Goal: Task Accomplishment & Management: Complete application form

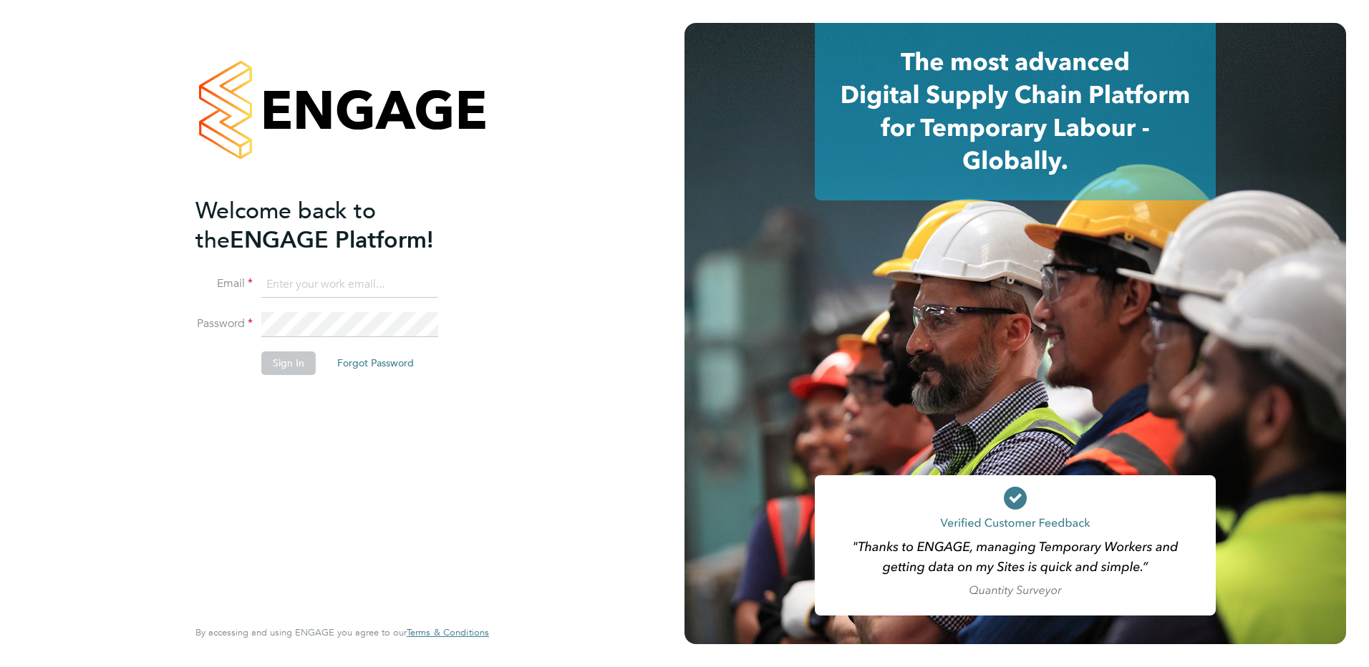
type input "allyx@rec-solutions.net"
click at [296, 363] on button "Sign In" at bounding box center [288, 362] width 54 height 23
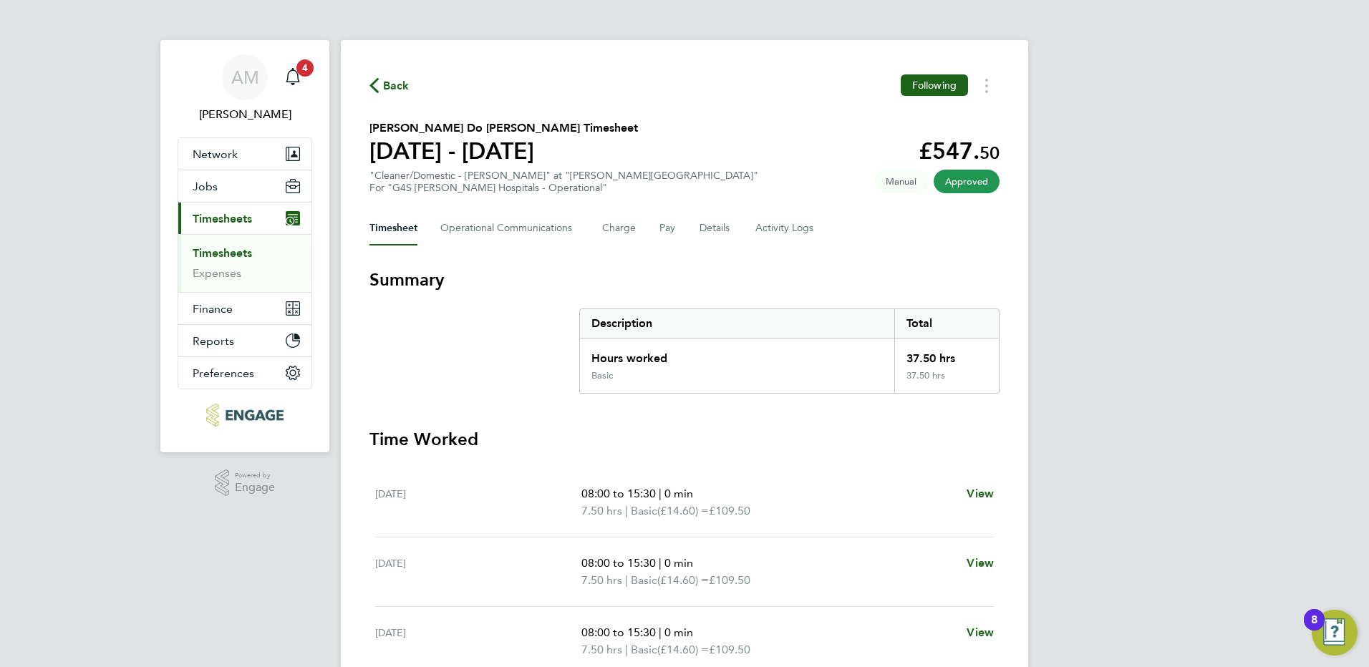
click at [234, 253] on link "Timesheets" at bounding box center [222, 253] width 59 height 14
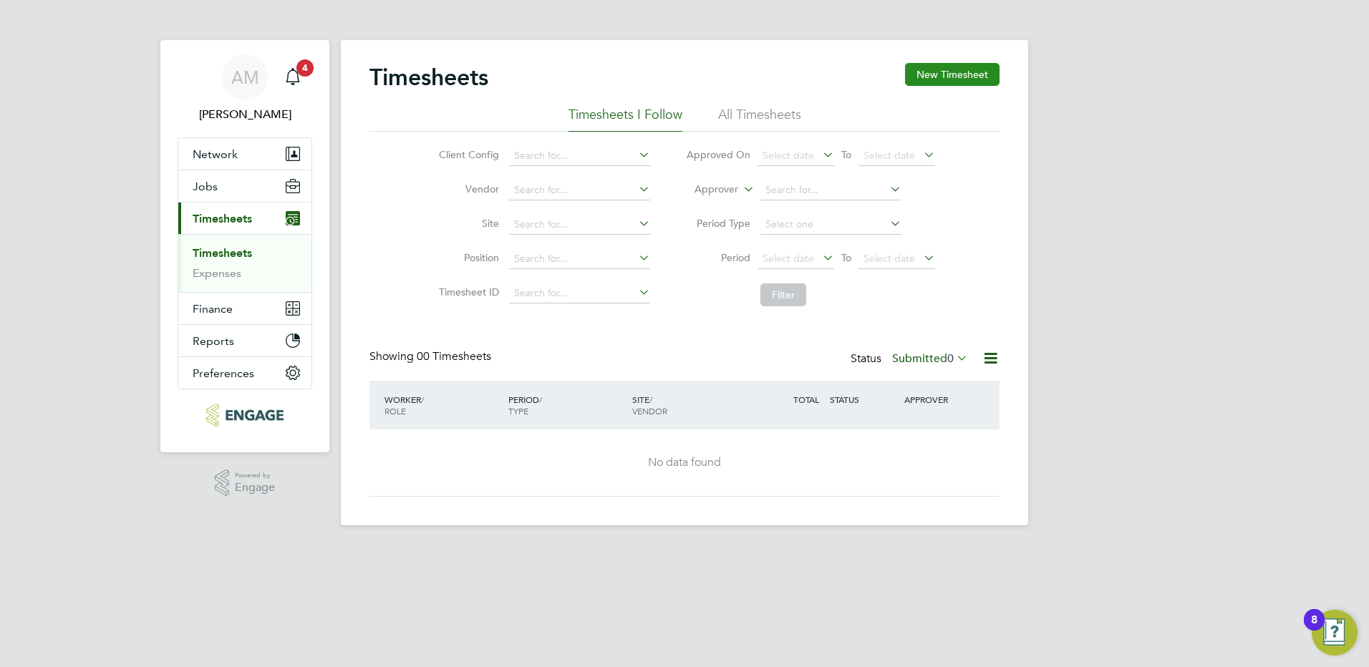
click at [945, 77] on button "New Timesheet" at bounding box center [952, 74] width 94 height 23
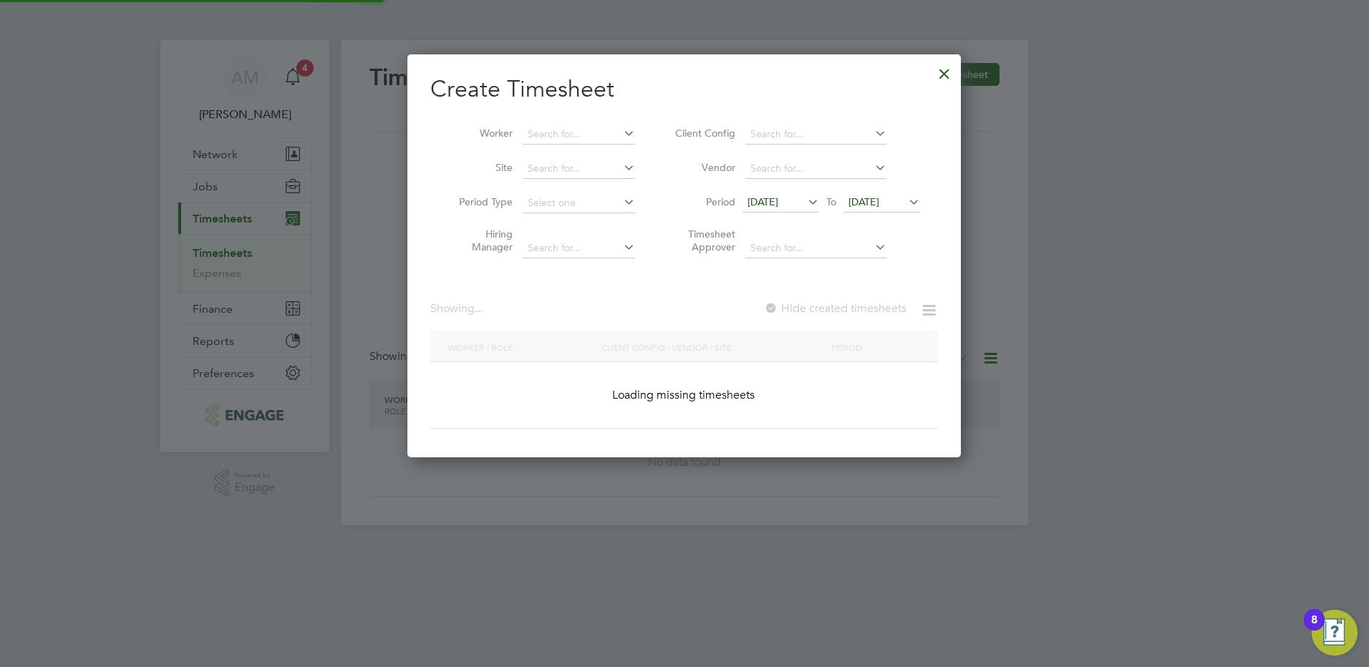
scroll to position [732, 554]
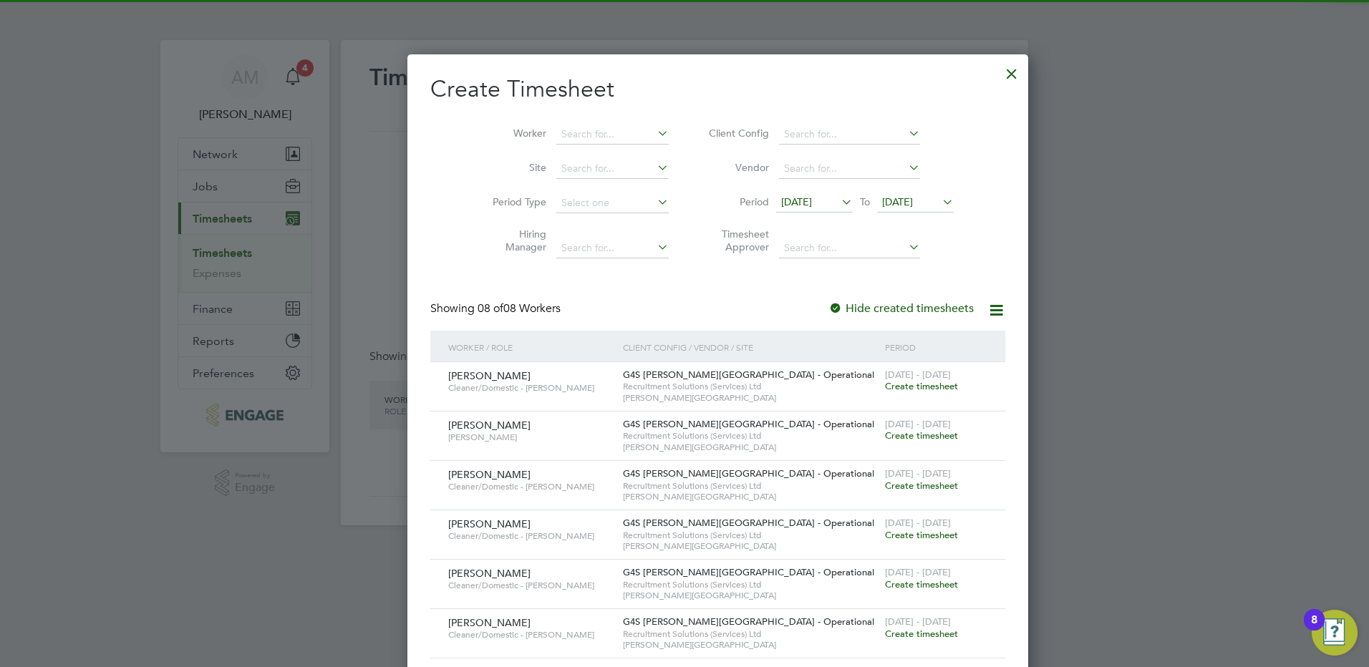
click at [779, 194] on span "[DATE]" at bounding box center [814, 202] width 77 height 19
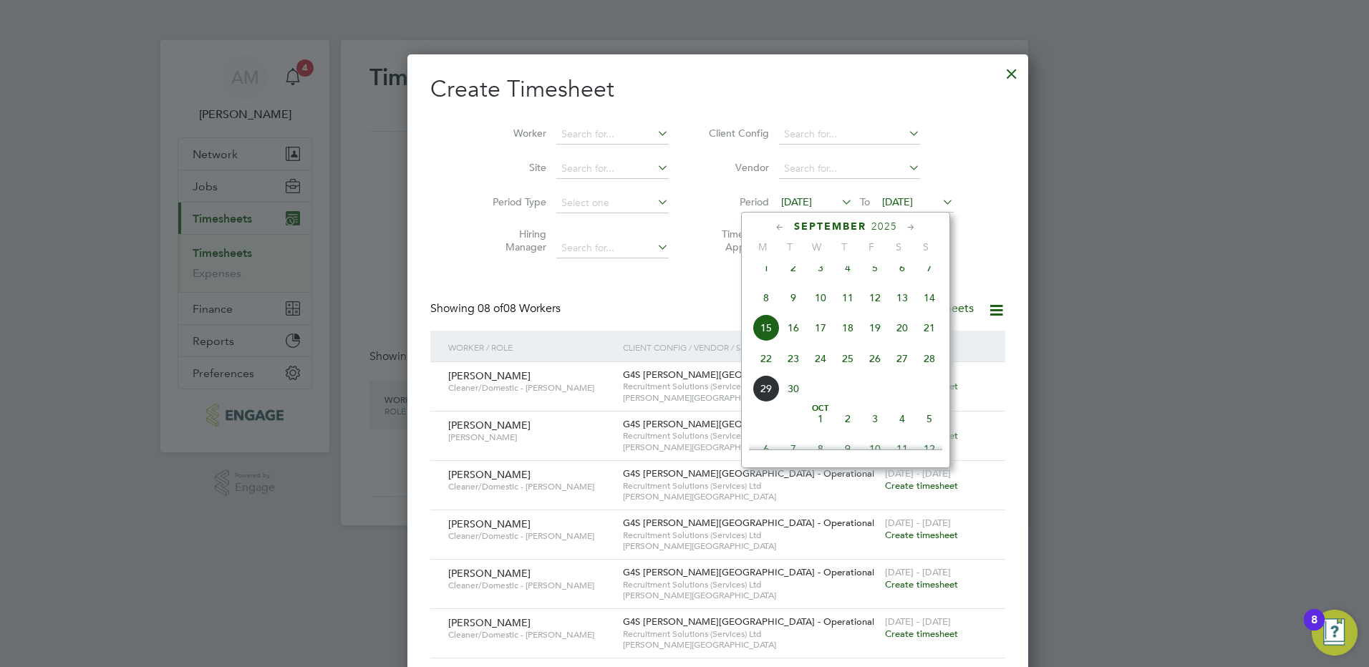
click at [768, 369] on span "22" at bounding box center [765, 358] width 27 height 27
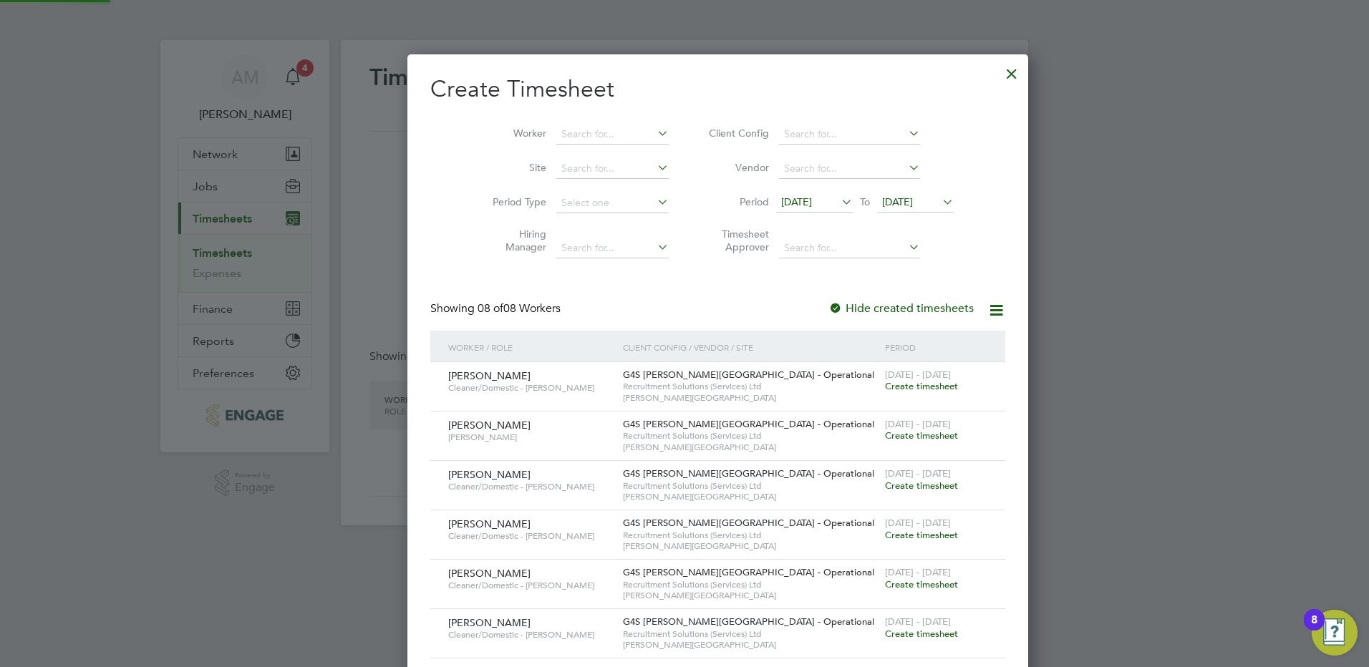
scroll to position [732, 554]
click at [882, 198] on span "[DATE]" at bounding box center [897, 201] width 31 height 13
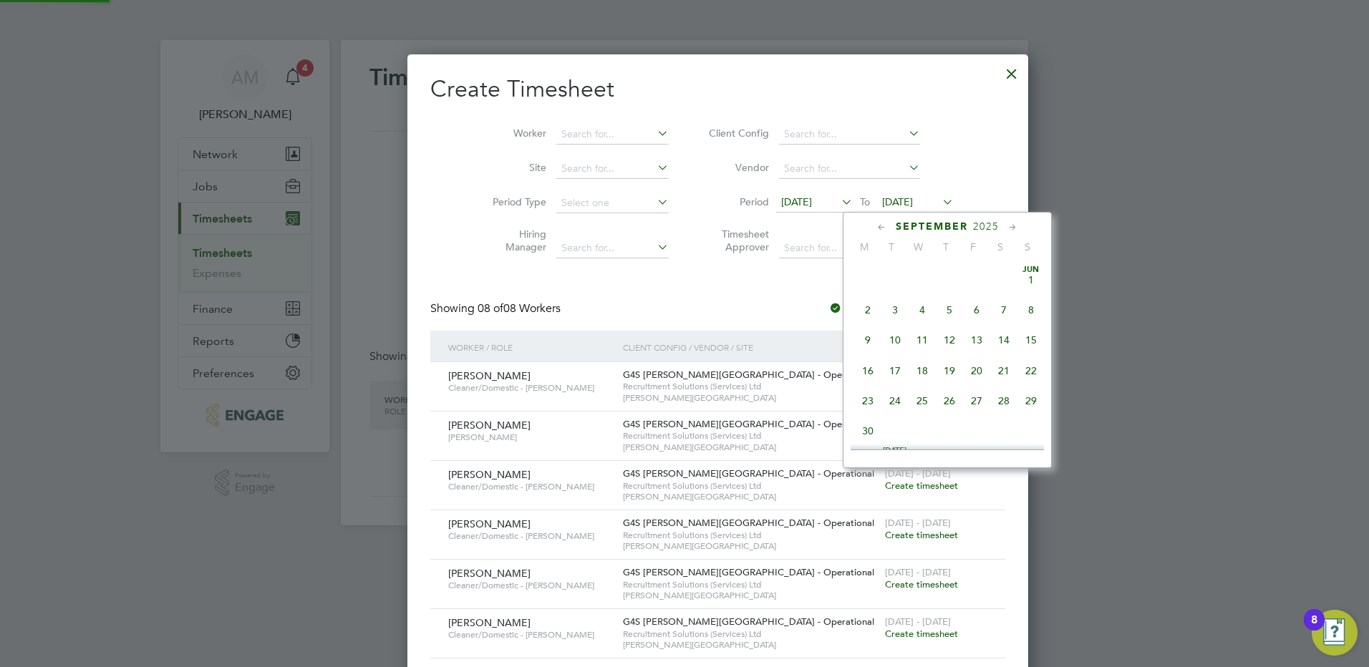
scroll to position [527, 0]
click at [1022, 337] on span "28" at bounding box center [1030, 327] width 27 height 27
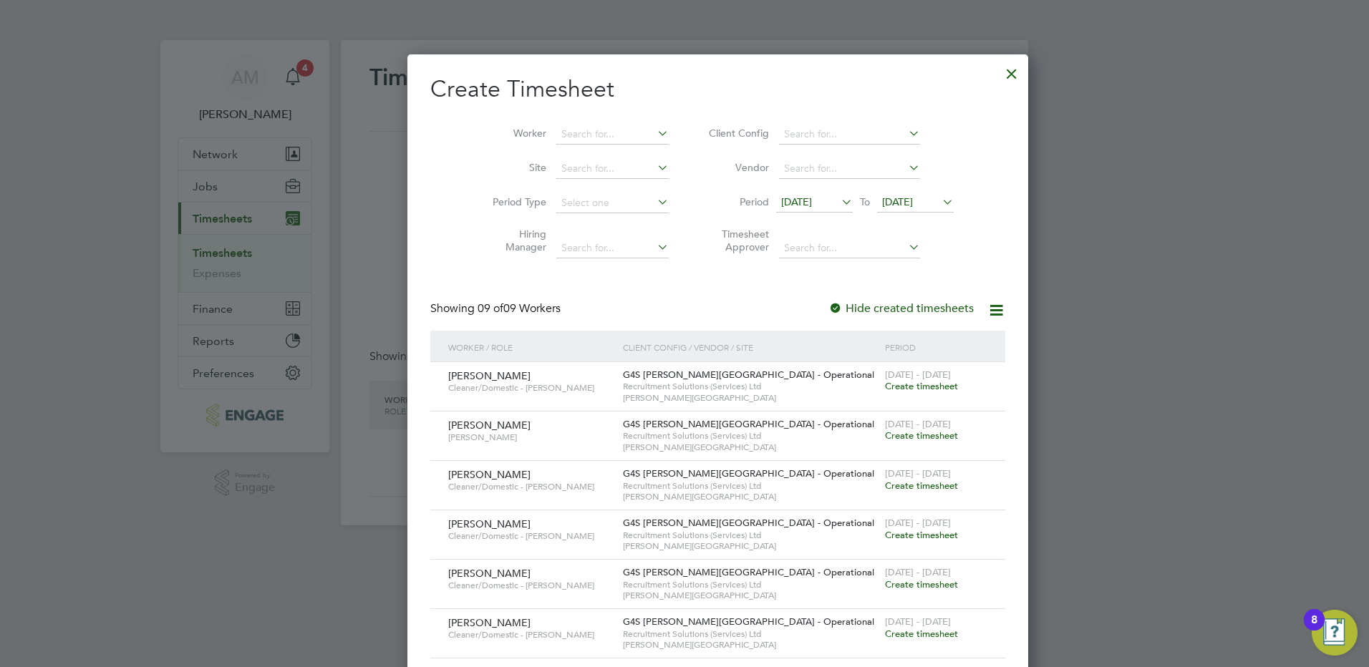
scroll to position [168, 0]
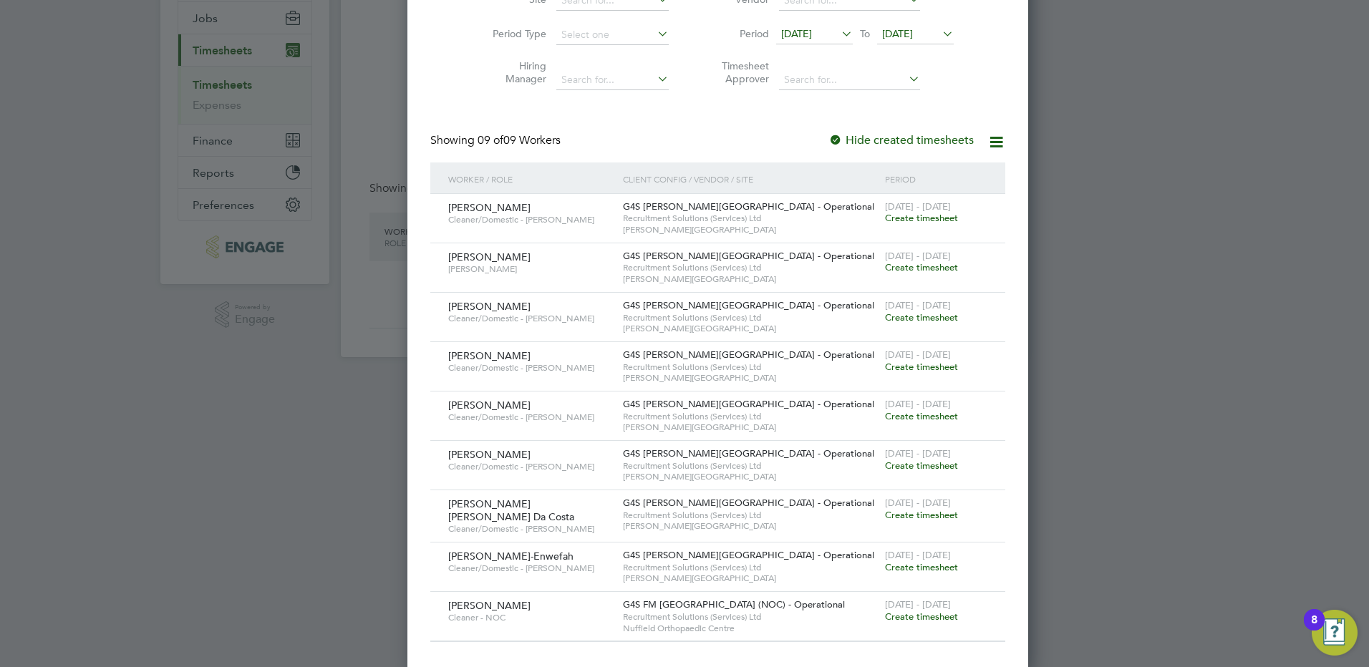
click at [885, 617] on span "Create timesheet" at bounding box center [921, 617] width 73 height 12
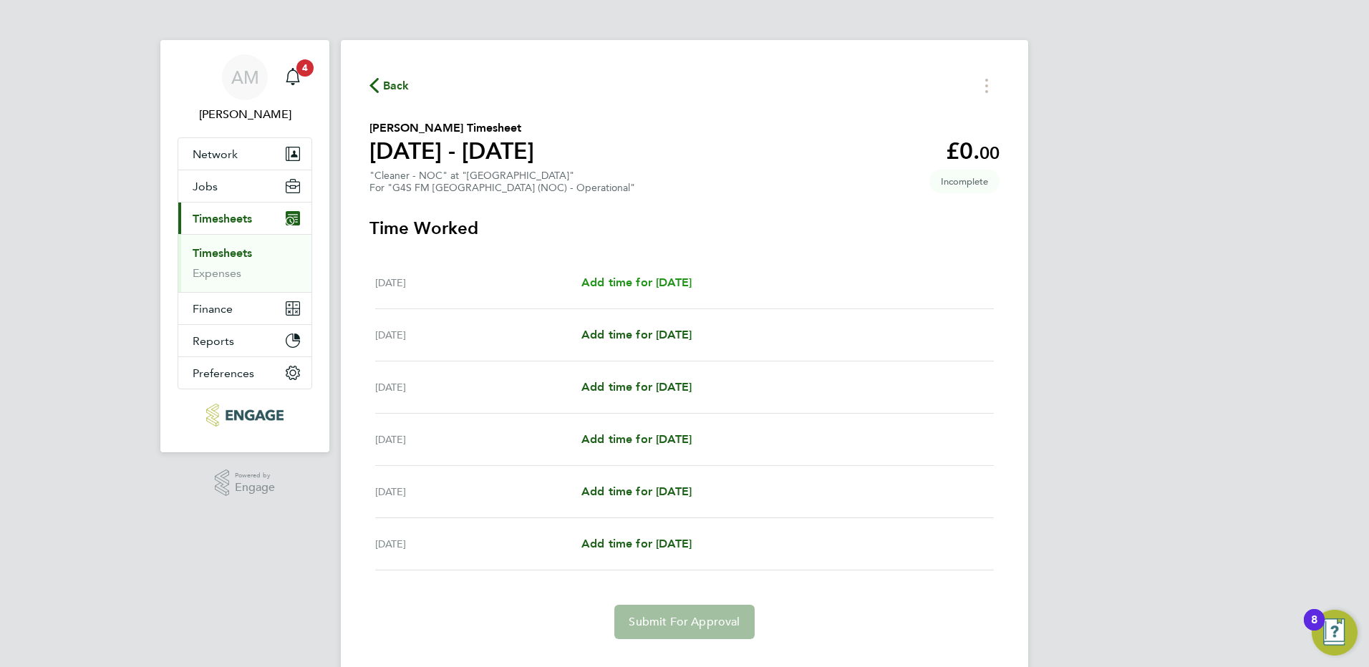
click at [691, 279] on span "Add time for [DATE]" at bounding box center [636, 283] width 110 height 14
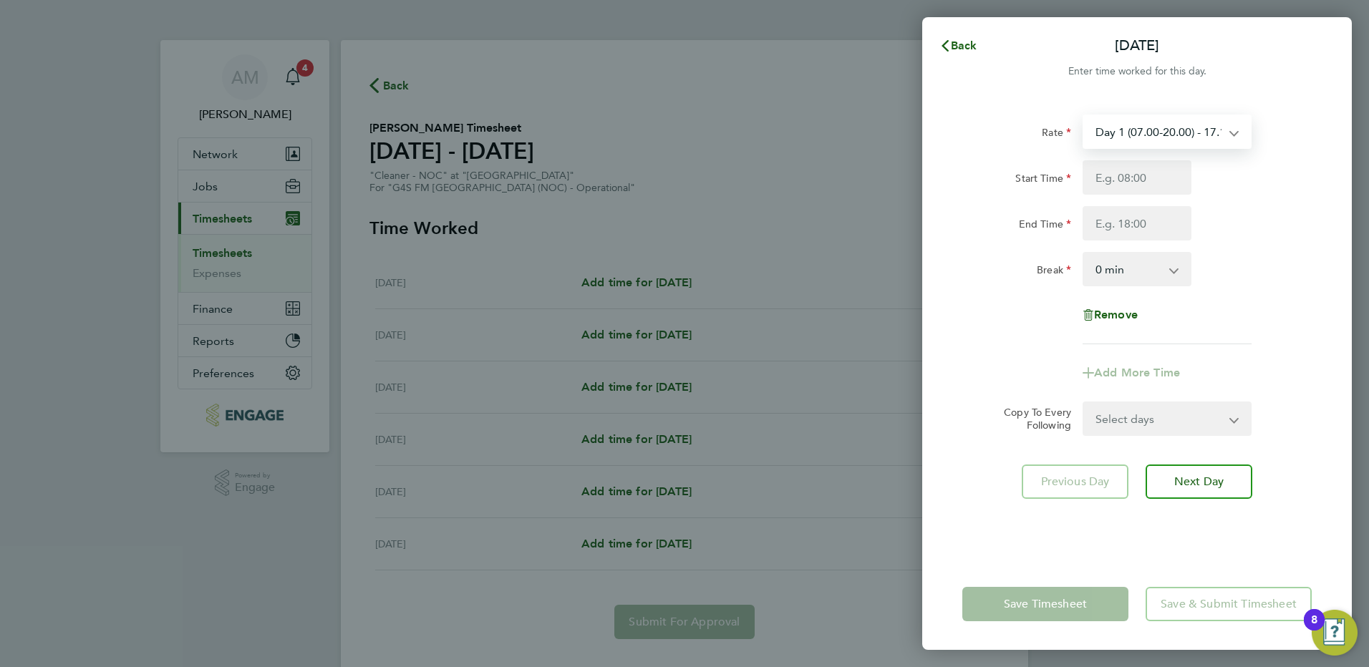
click at [1167, 142] on select "Day 1 (07.00-20.00) - 17.15 [DATE] (to Midnight) - 25.73 Nights (22:00 - 07:00)…" at bounding box center [1158, 131] width 149 height 31
click at [986, 119] on div "Rate" at bounding box center [1016, 129] width 109 height 29
click at [1168, 126] on select "Day 1 (07.00-20.00) - 17.15 [DATE] (to Midnight) - 25.73 Nights (22:00 - 07:00)…" at bounding box center [1158, 131] width 149 height 31
click at [1004, 180] on div "Start Time" at bounding box center [1016, 174] width 109 height 29
click at [1098, 175] on input "Start Time" at bounding box center [1136, 177] width 109 height 34
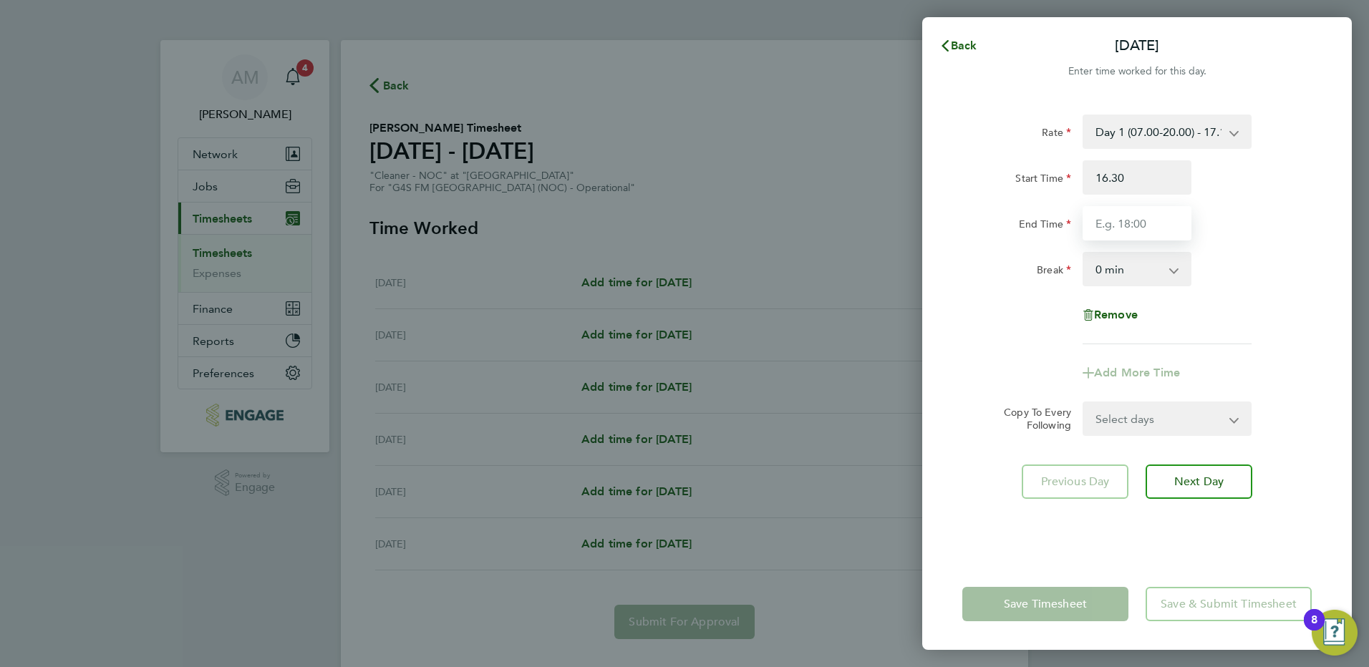
type input "16:30"
click at [1134, 237] on input "End Time" at bounding box center [1136, 223] width 109 height 34
type input "20:00"
click at [988, 324] on div "Remove" at bounding box center [1136, 315] width 361 height 34
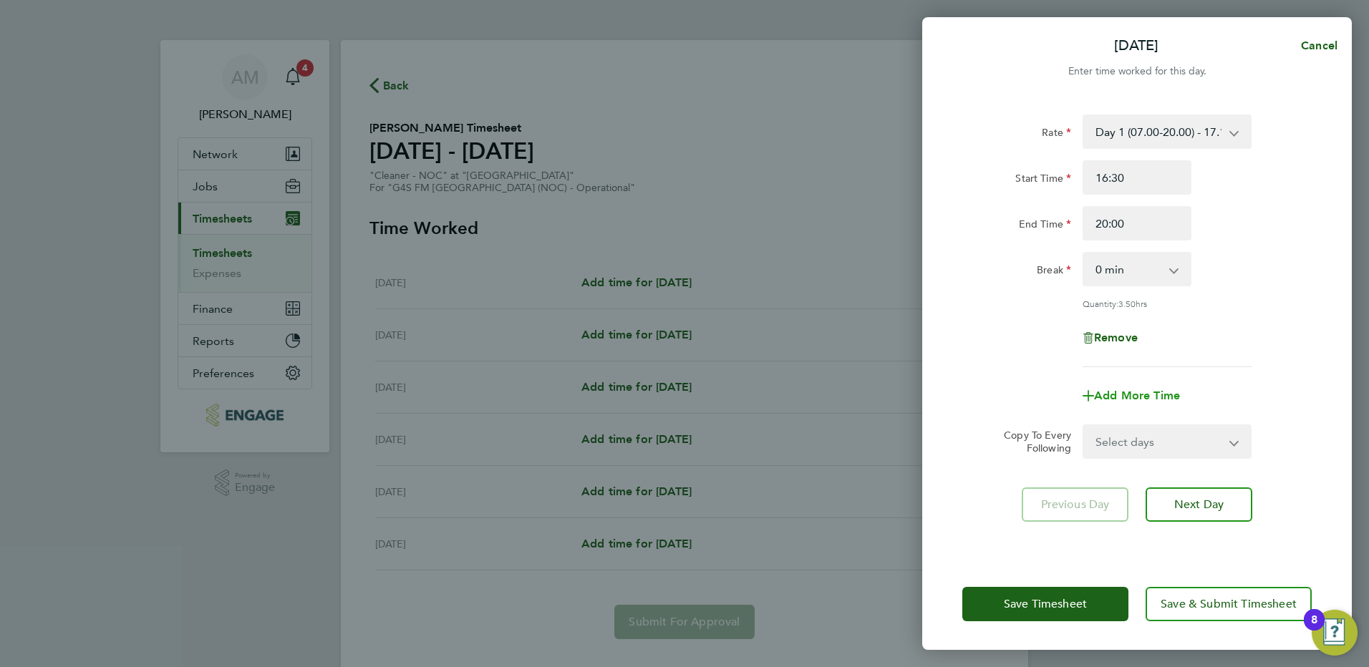
click at [1160, 392] on span "Add More Time" at bounding box center [1137, 396] width 86 height 14
select select "null"
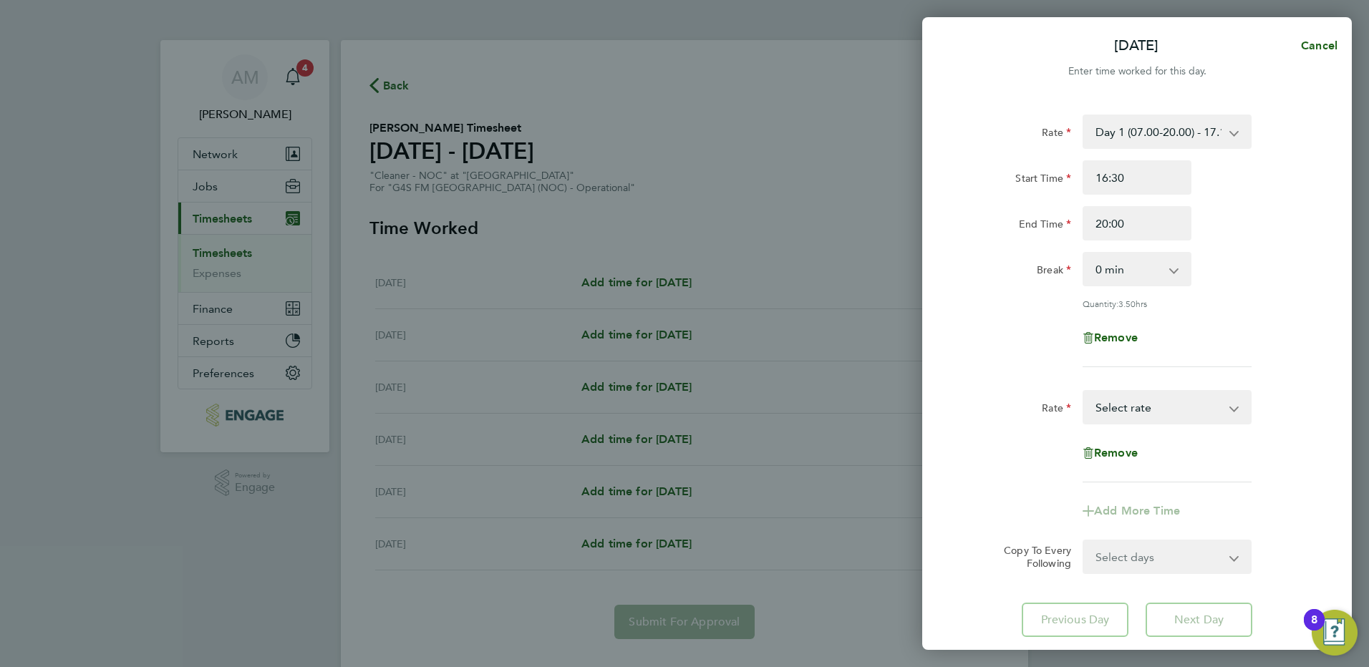
drag, startPoint x: 1135, startPoint y: 402, endPoint x: 1228, endPoint y: 367, distance: 98.5
click at [1137, 402] on select "Day 1 (07.00-20.00) - 17.15 [DATE] (to Midnight) - 25.73 Nights (22:00 - 07:00)…" at bounding box center [1158, 407] width 149 height 31
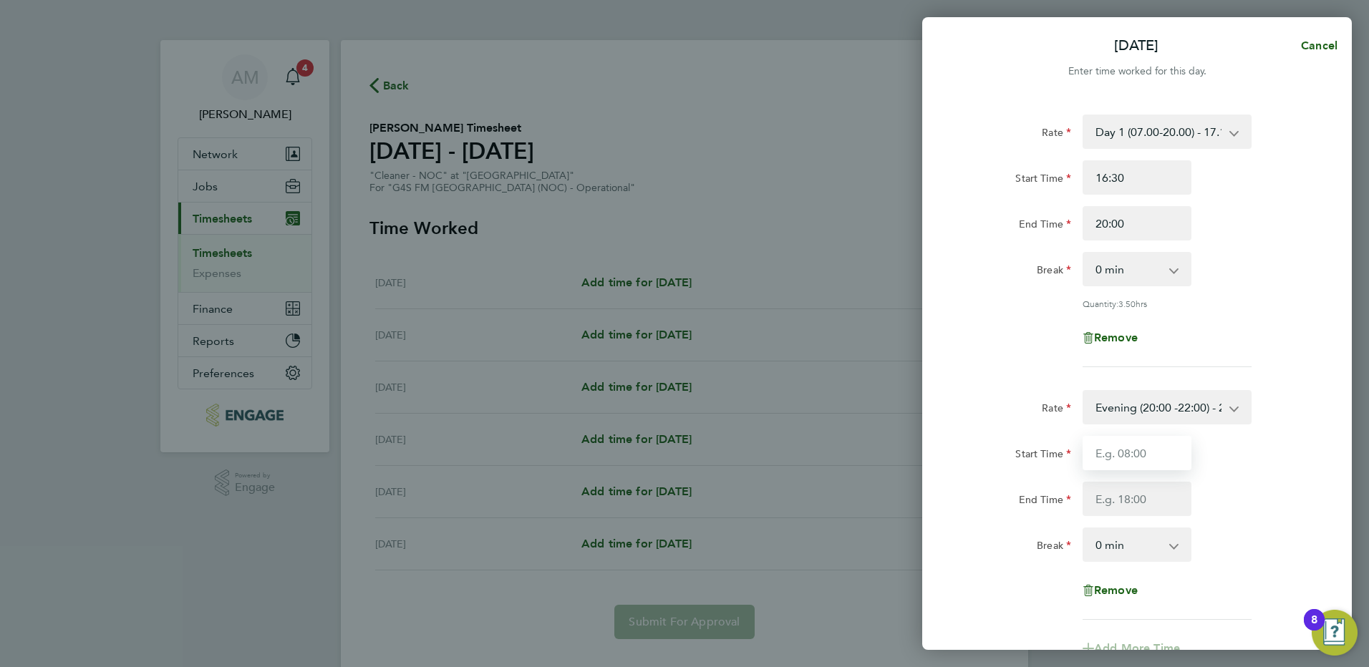
click at [1137, 460] on input "Start Time" at bounding box center [1136, 453] width 109 height 34
type input "20:00"
type input "21:00"
click at [1231, 494] on div "End Time 21:00" at bounding box center [1136, 499] width 361 height 34
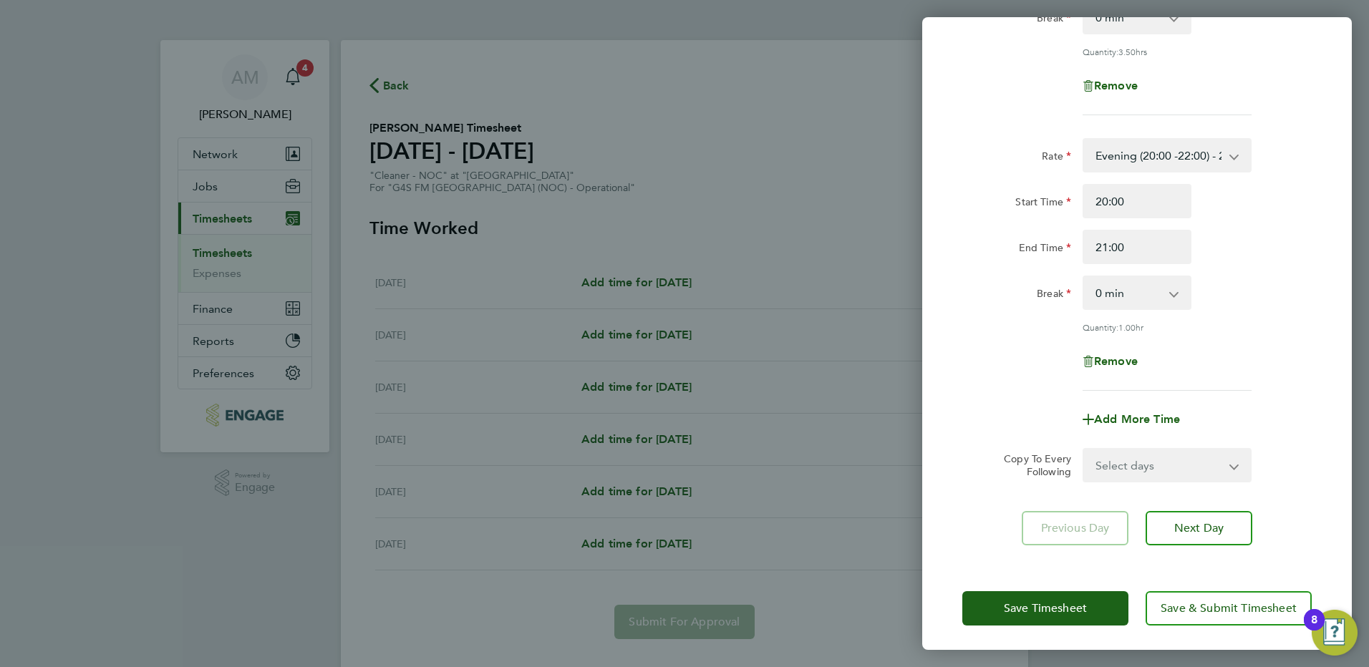
scroll to position [253, 0]
click at [1172, 473] on select "Select days Day Weekday (Mon-Fri) Weekend (Sat-Sun) [DATE] [DATE] [DATE] [DATE]…" at bounding box center [1159, 463] width 150 height 31
select select "WEEKDAY"
click at [1084, 448] on select "Select days Day Weekday (Mon-Fri) Weekend (Sat-Sun) [DATE] [DATE] [DATE] [DATE]…" at bounding box center [1159, 463] width 150 height 31
select select "[DATE]"
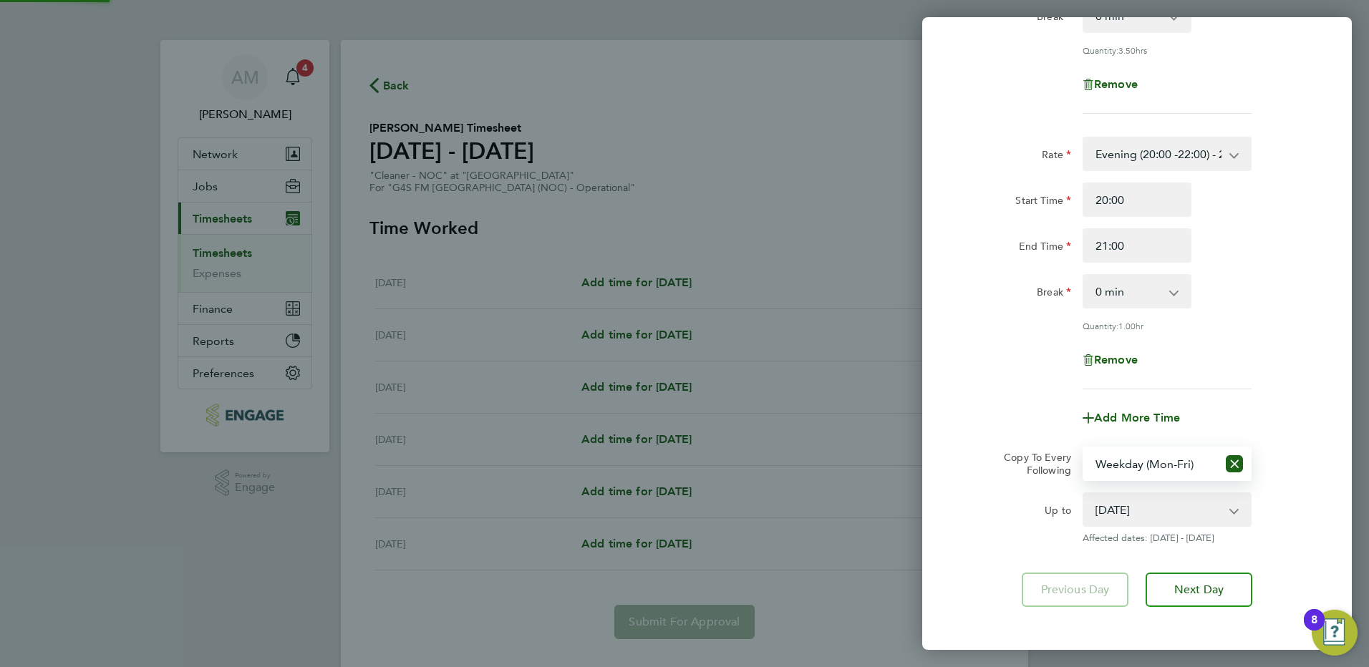
scroll to position [316, 0]
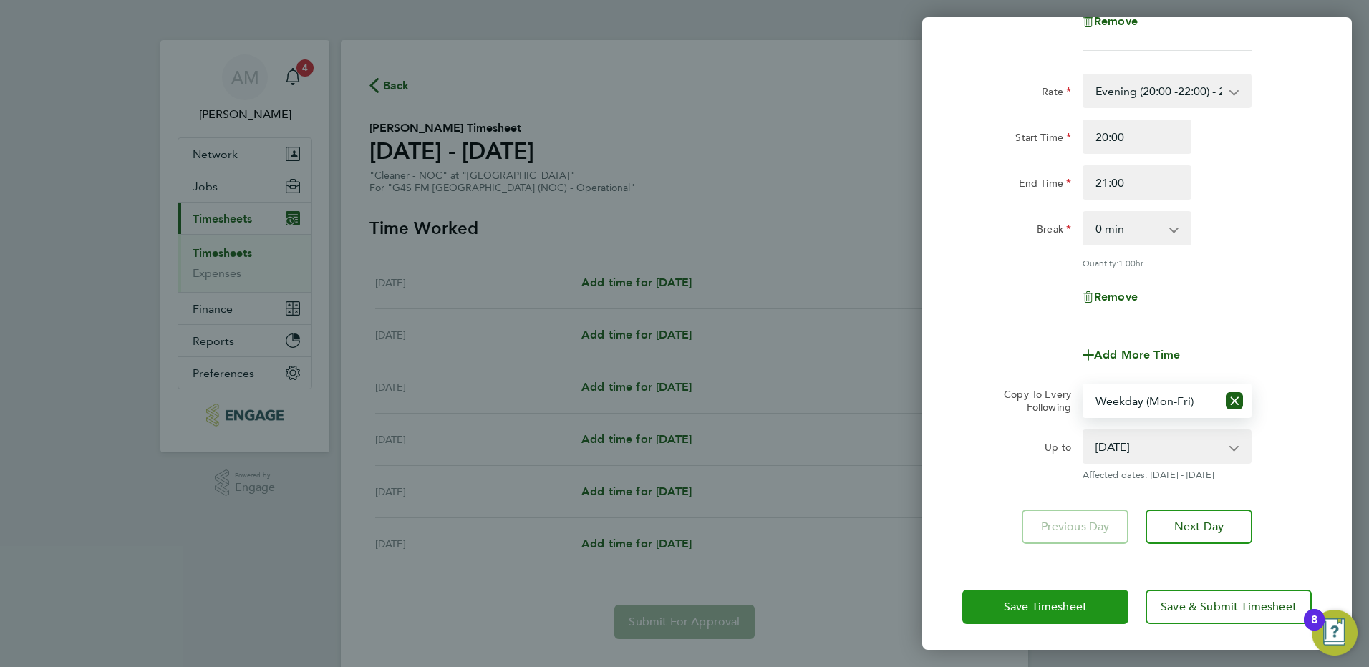
click at [1030, 600] on span "Save Timesheet" at bounding box center [1045, 607] width 83 height 14
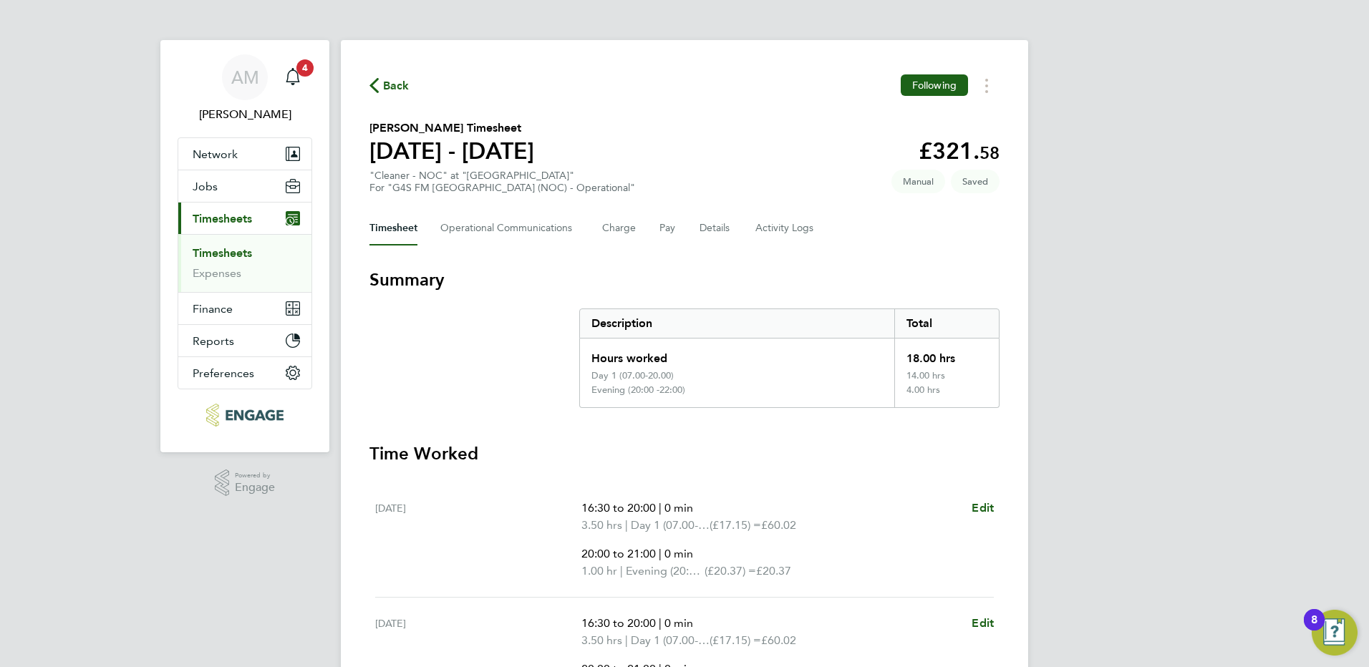
scroll to position [334, 0]
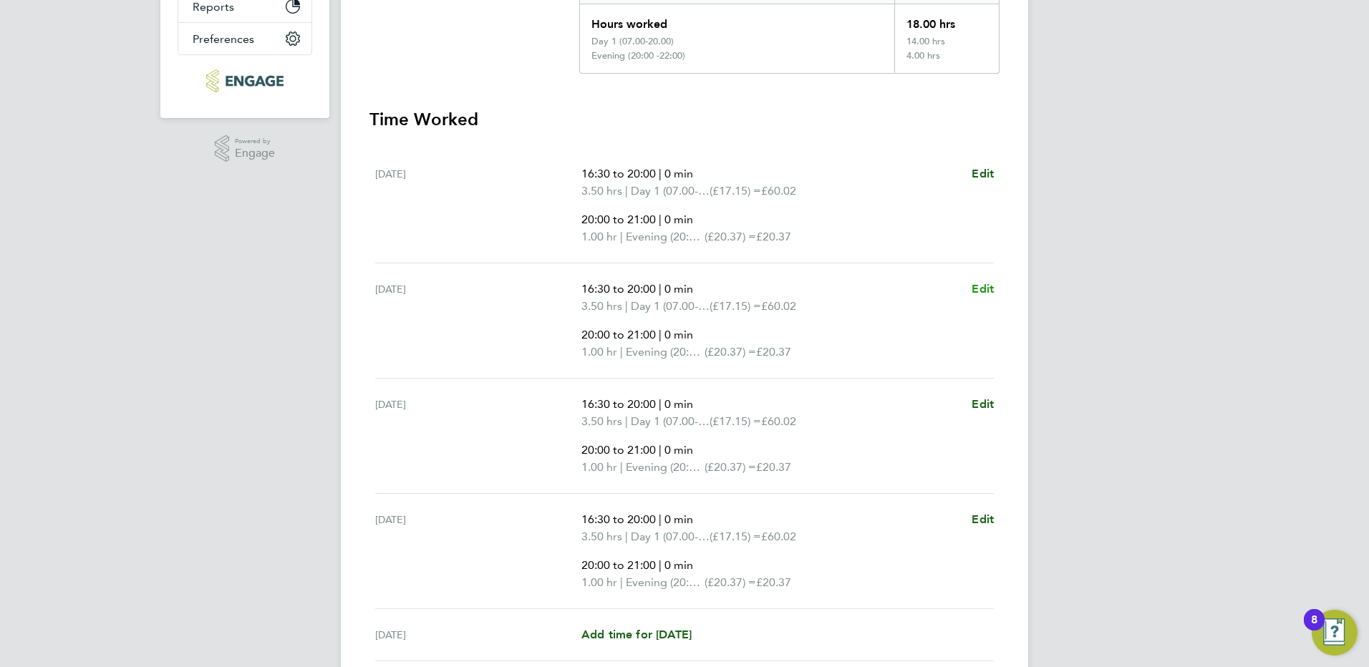
click at [984, 283] on span "Edit" at bounding box center [982, 289] width 22 height 14
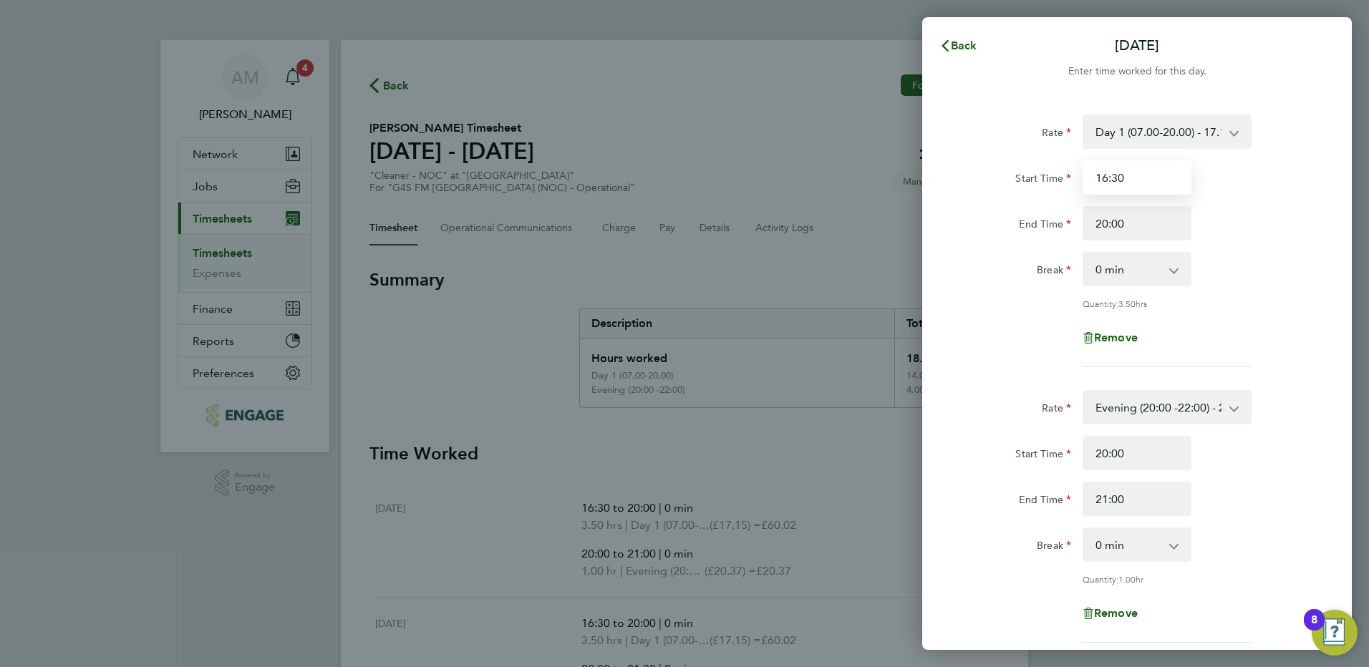
drag, startPoint x: 1145, startPoint y: 182, endPoint x: 1048, endPoint y: 170, distance: 97.4
click at [1049, 170] on div "Start Time 16:30" at bounding box center [1136, 177] width 361 height 34
type input "17:30"
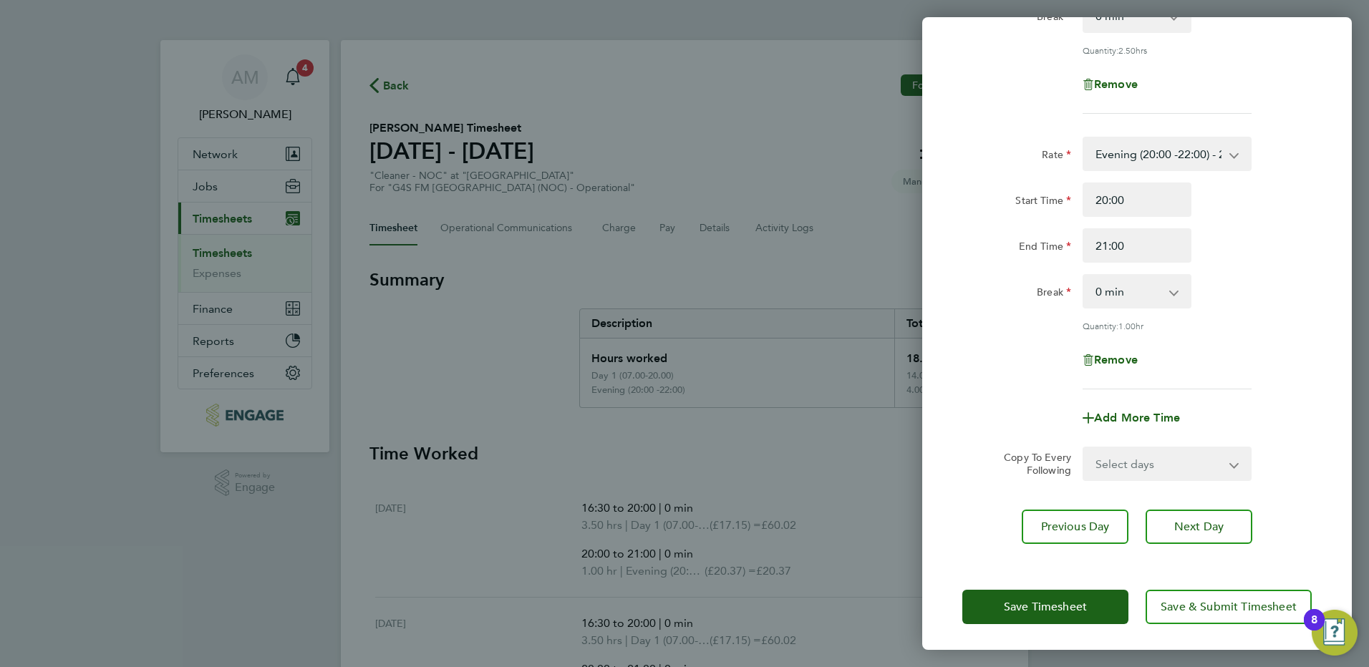
click at [1172, 465] on select "Select days Day Weekday (Mon-Fri) Weekend (Sat-Sun) [DATE] [DATE] [DATE] [DATE]" at bounding box center [1159, 463] width 150 height 31
select select "WEEKDAY"
click at [1084, 448] on select "Select days Day Weekday (Mon-Fri) Weekend (Sat-Sun) [DATE] [DATE] [DATE] [DATE]" at bounding box center [1159, 463] width 150 height 31
select select "[DATE]"
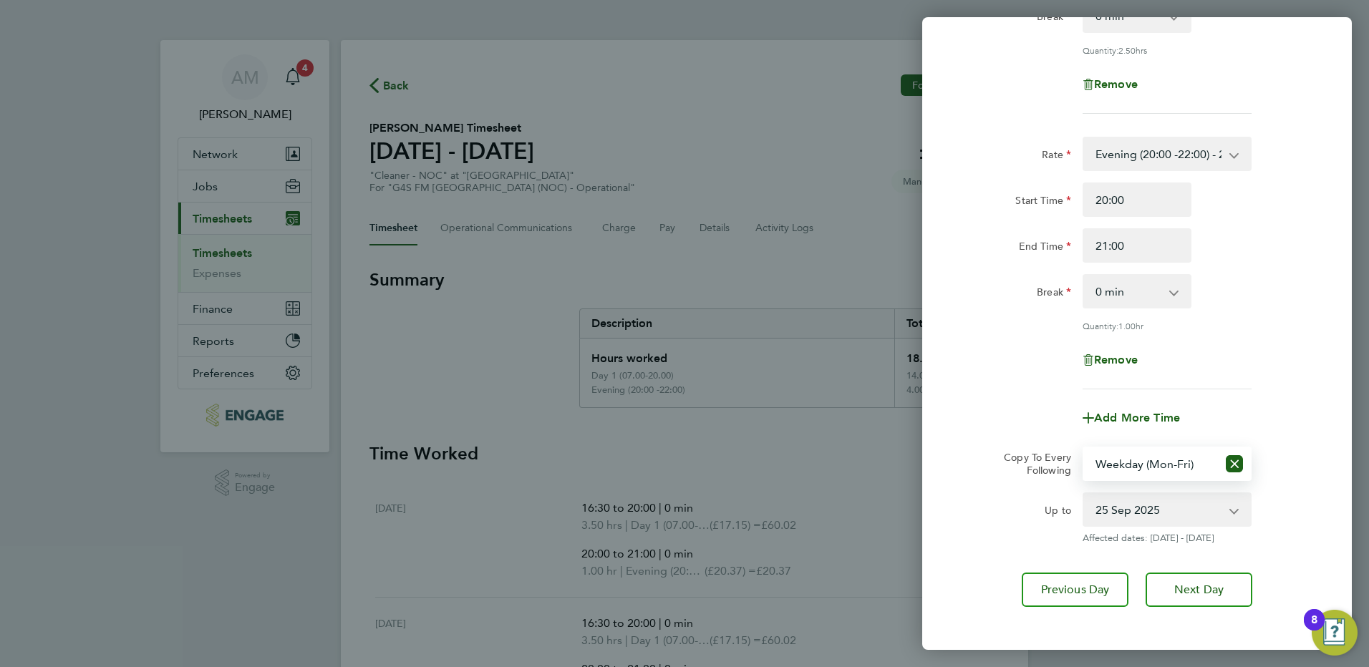
scroll to position [316, 0]
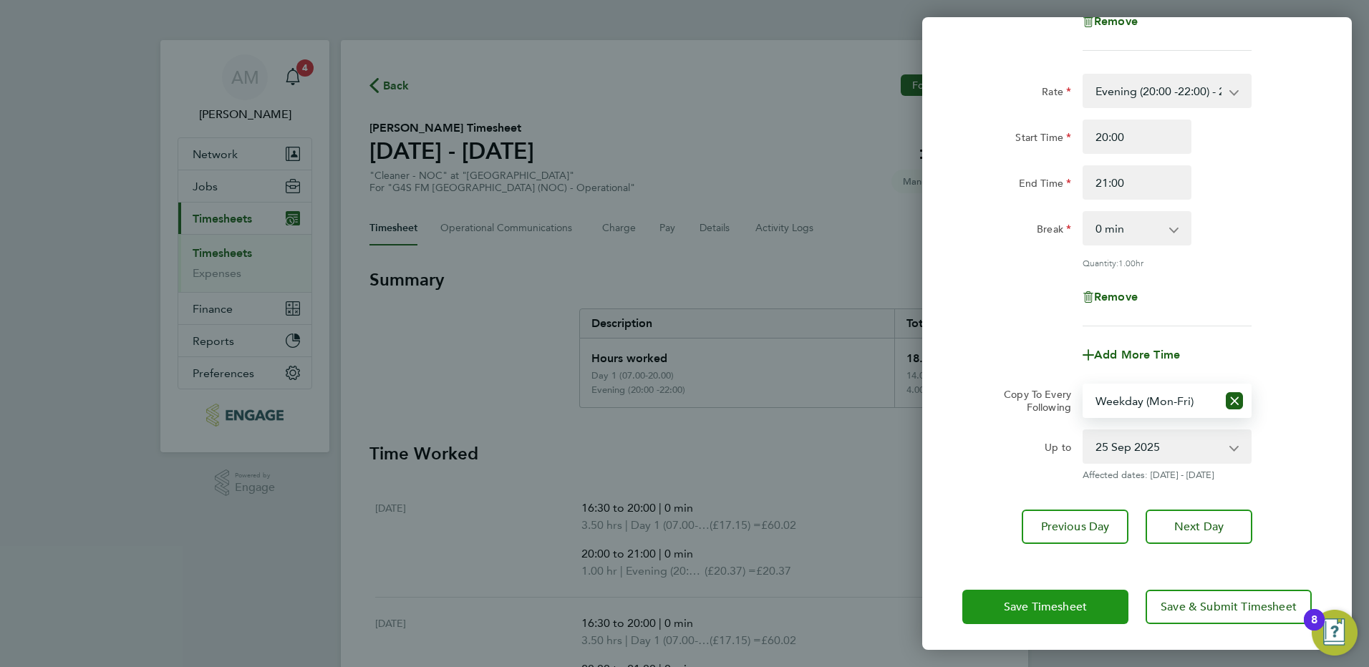
click at [1087, 613] on button "Save Timesheet" at bounding box center [1045, 607] width 166 height 34
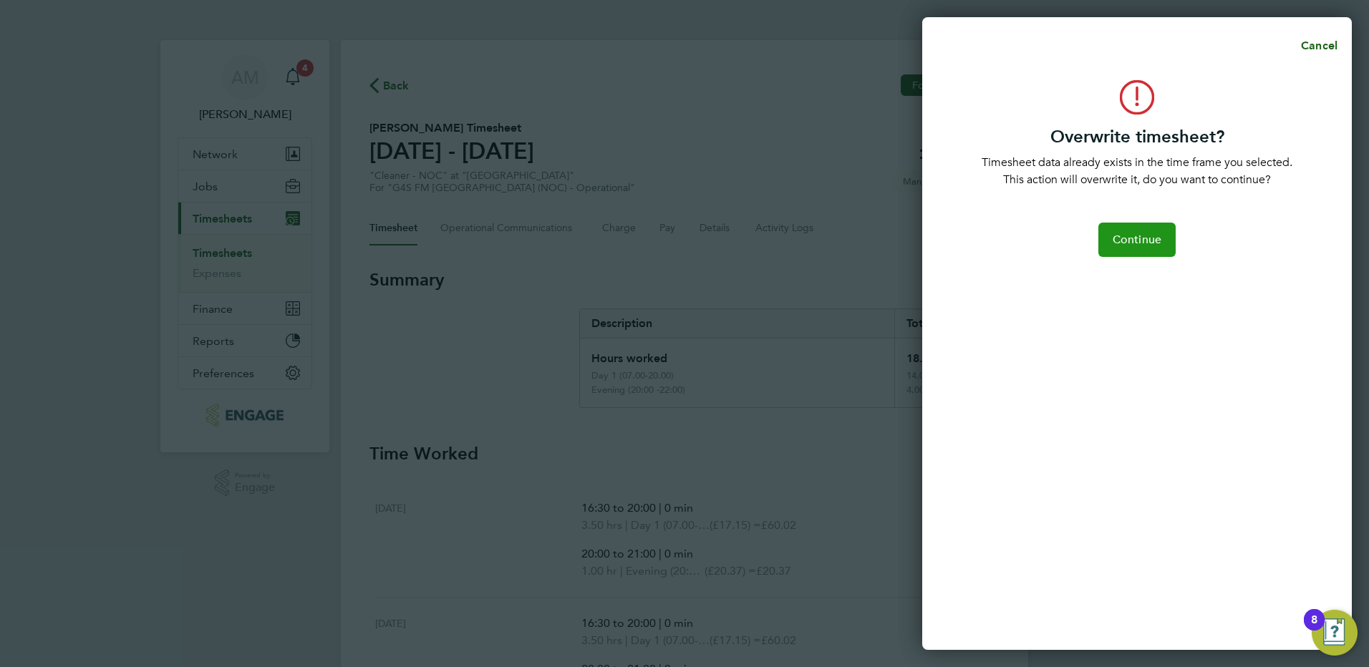
click at [1144, 251] on button "Continue" at bounding box center [1136, 240] width 77 height 34
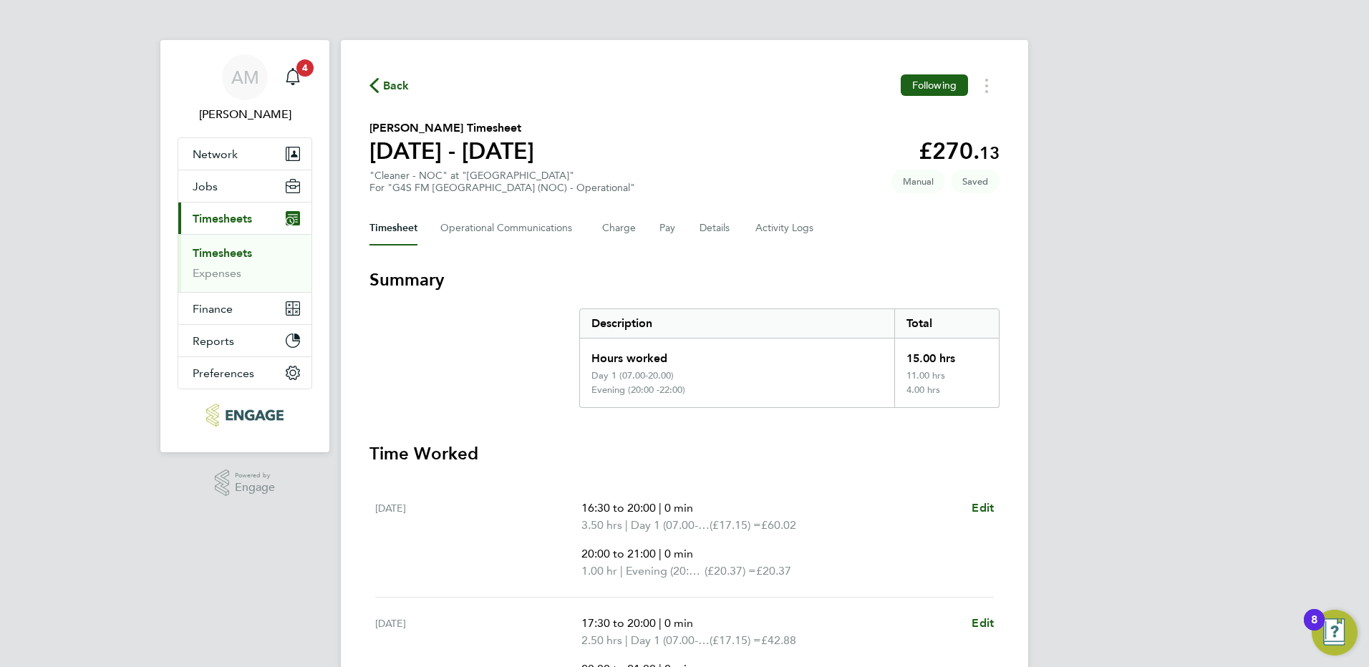
scroll to position [334, 0]
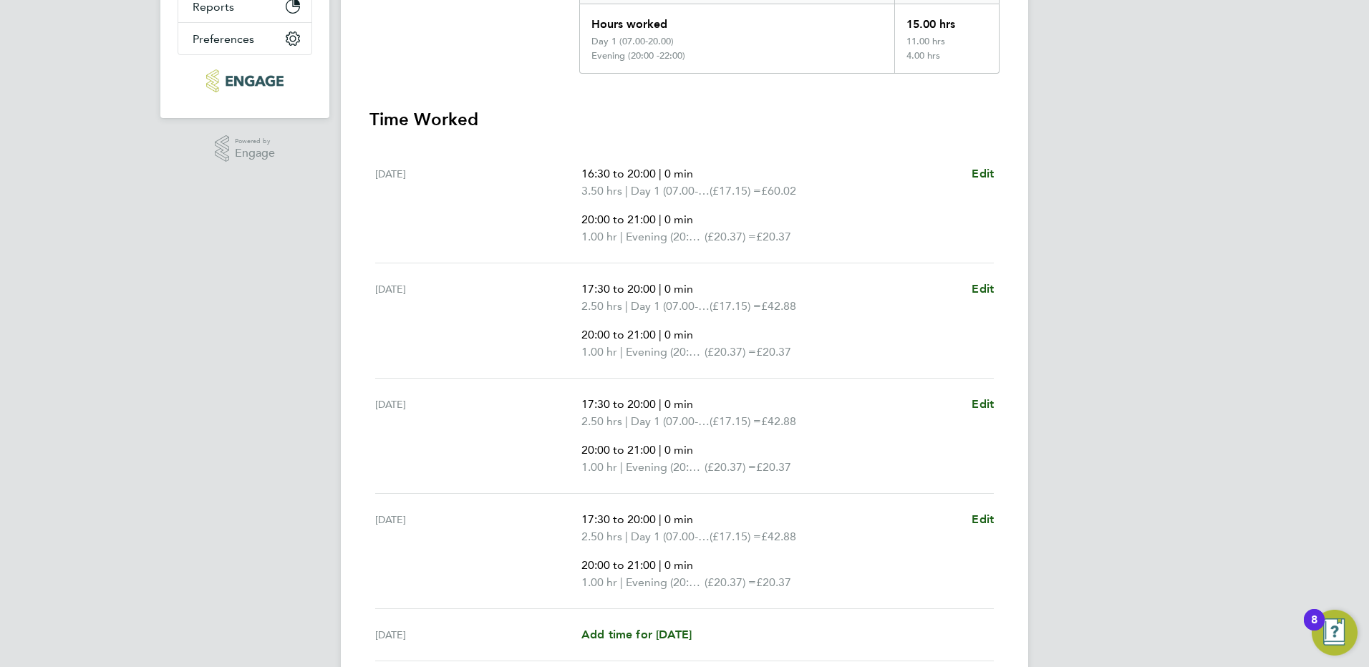
click at [969, 288] on div "17:30 to 20:00 | 0 min 2.50 hrs | Day 1 (07.00-20.00) (£17.15) = £42.88 20:00 t…" at bounding box center [787, 321] width 412 height 80
click at [990, 291] on span "Edit" at bounding box center [982, 289] width 22 height 14
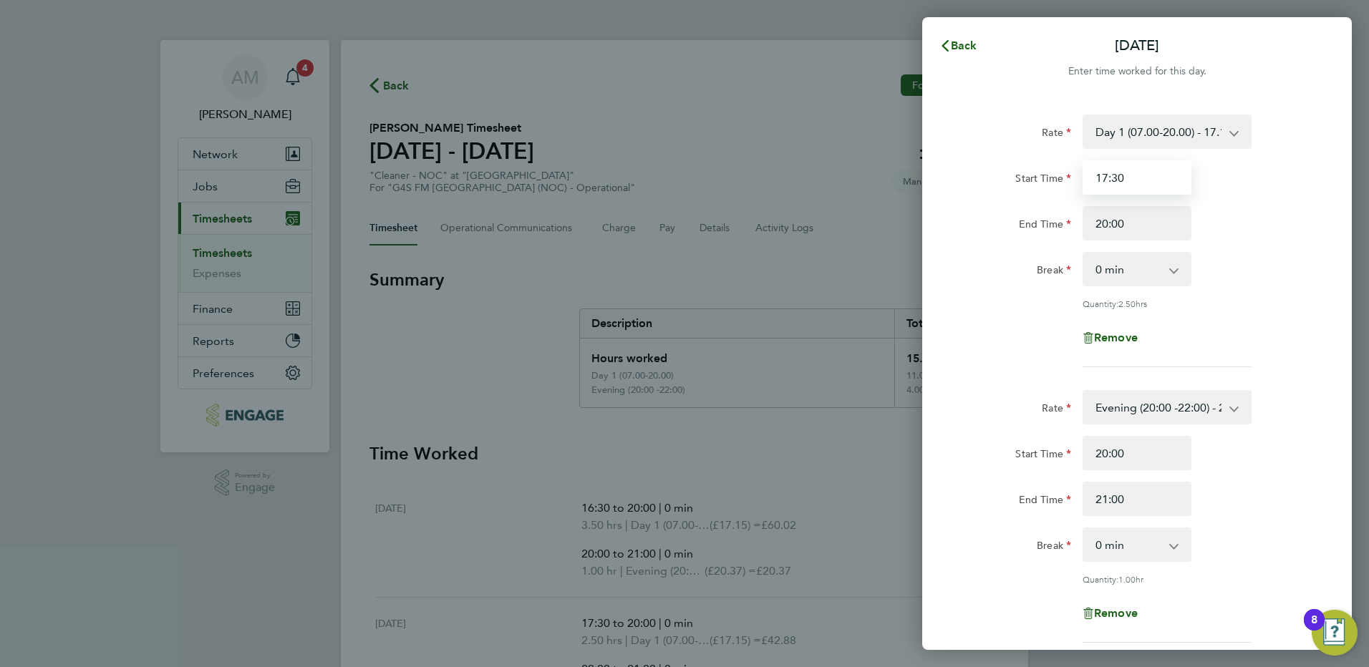
click at [1139, 182] on input "17:30" at bounding box center [1136, 177] width 109 height 34
type input "17:00"
click at [944, 404] on div "Rate Day 1 (07.00-20.00) - 17.15 [DATE] (to Midnight) - 25.73 Nights (22:00 - 0…" at bounding box center [1136, 455] width 429 height 717
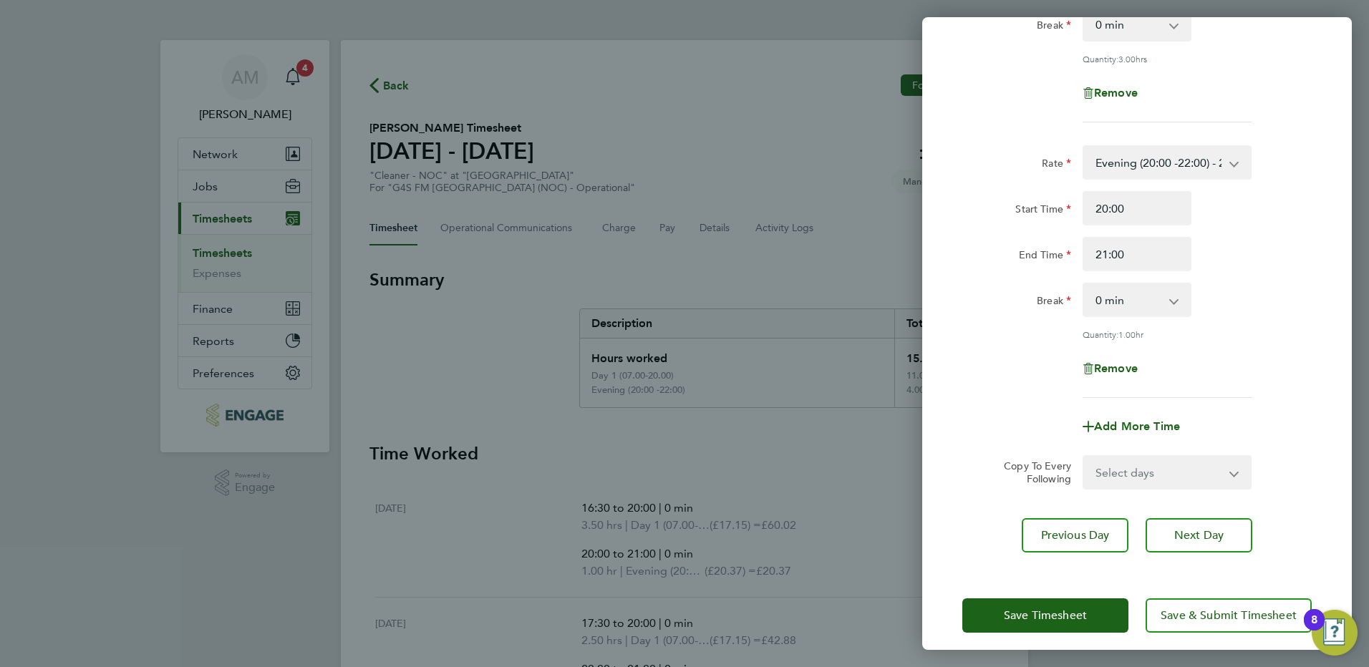
scroll to position [253, 0]
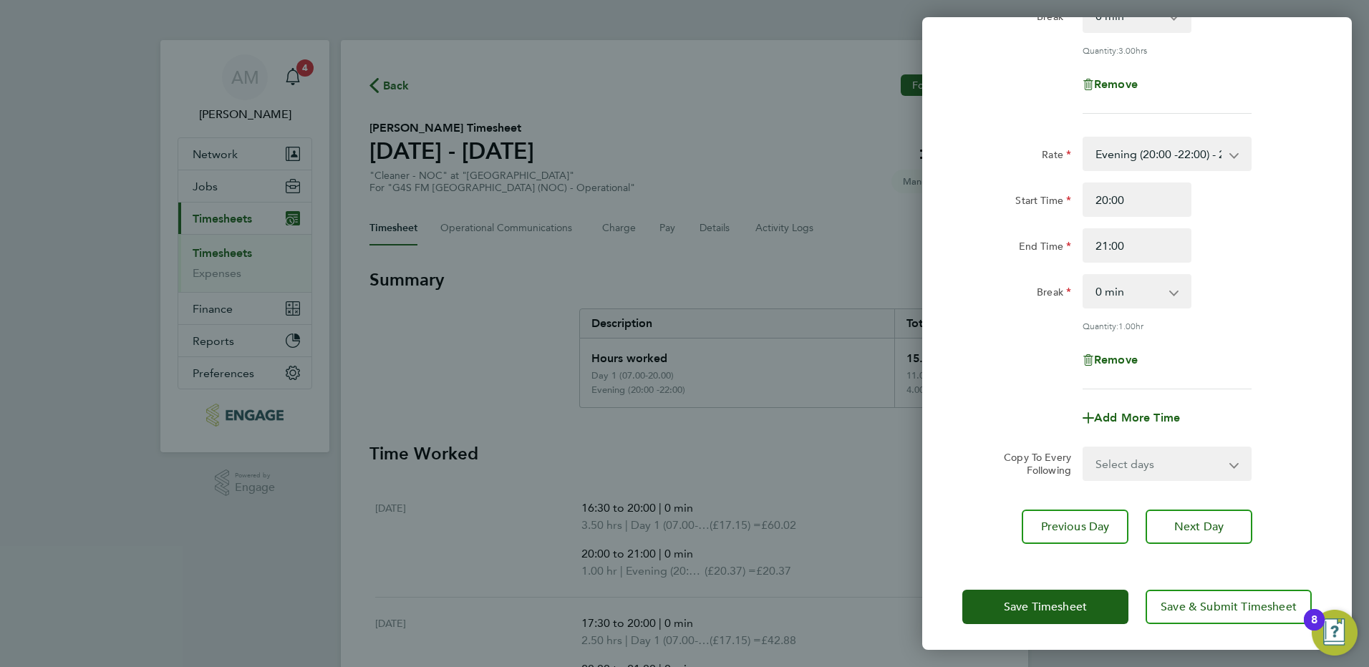
click at [1122, 462] on select "Select days Day Weekday (Mon-Fri) Weekend (Sat-Sun) [DATE] [DATE] [DATE] [DATE]" at bounding box center [1159, 463] width 150 height 31
select select "WEEKDAY"
click at [1084, 448] on select "Select days Day Weekday (Mon-Fri) Weekend (Sat-Sun) [DATE] [DATE] [DATE] [DATE]" at bounding box center [1159, 463] width 150 height 31
select select "[DATE]"
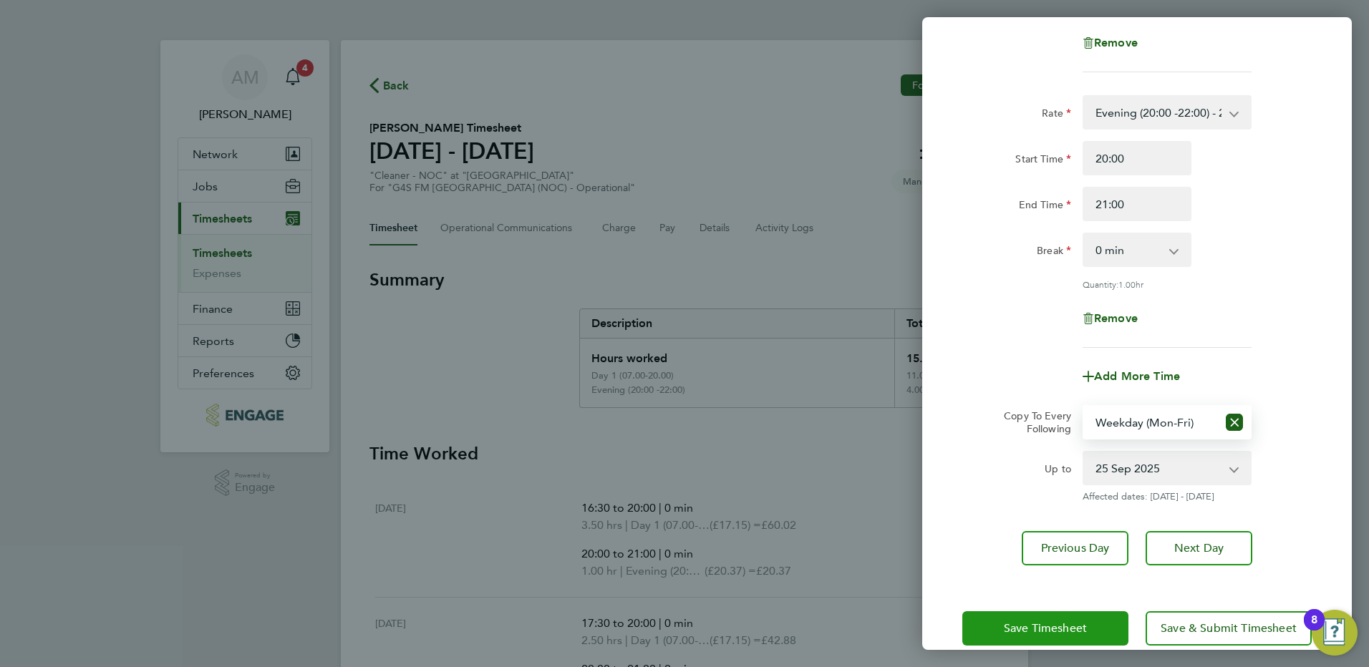
scroll to position [316, 0]
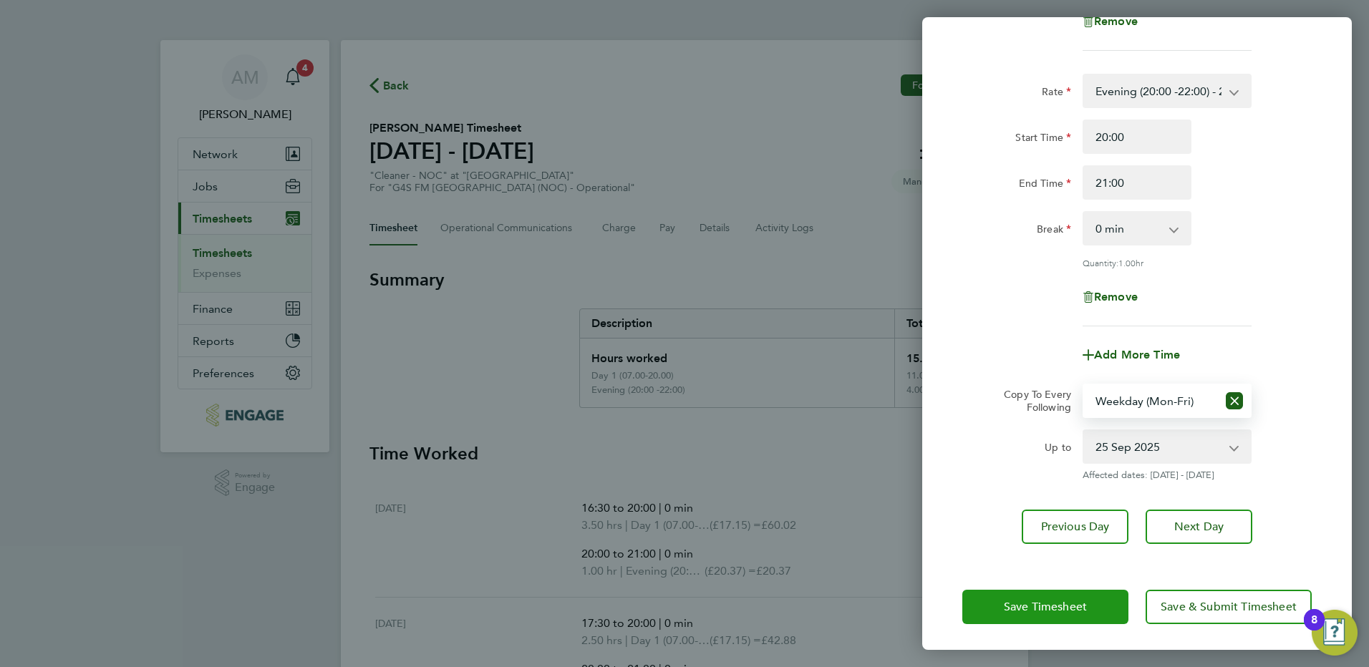
click at [1082, 608] on span "Save Timesheet" at bounding box center [1045, 607] width 83 height 14
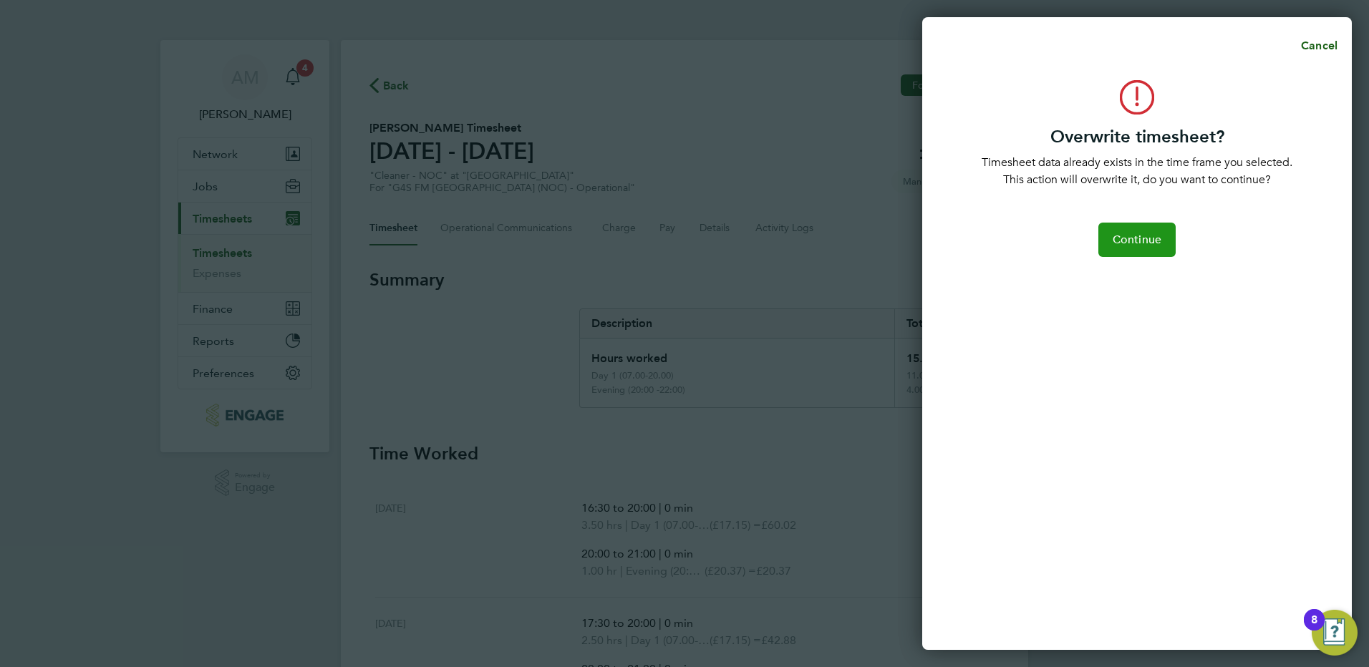
click at [1147, 237] on span "Continue" at bounding box center [1136, 240] width 49 height 14
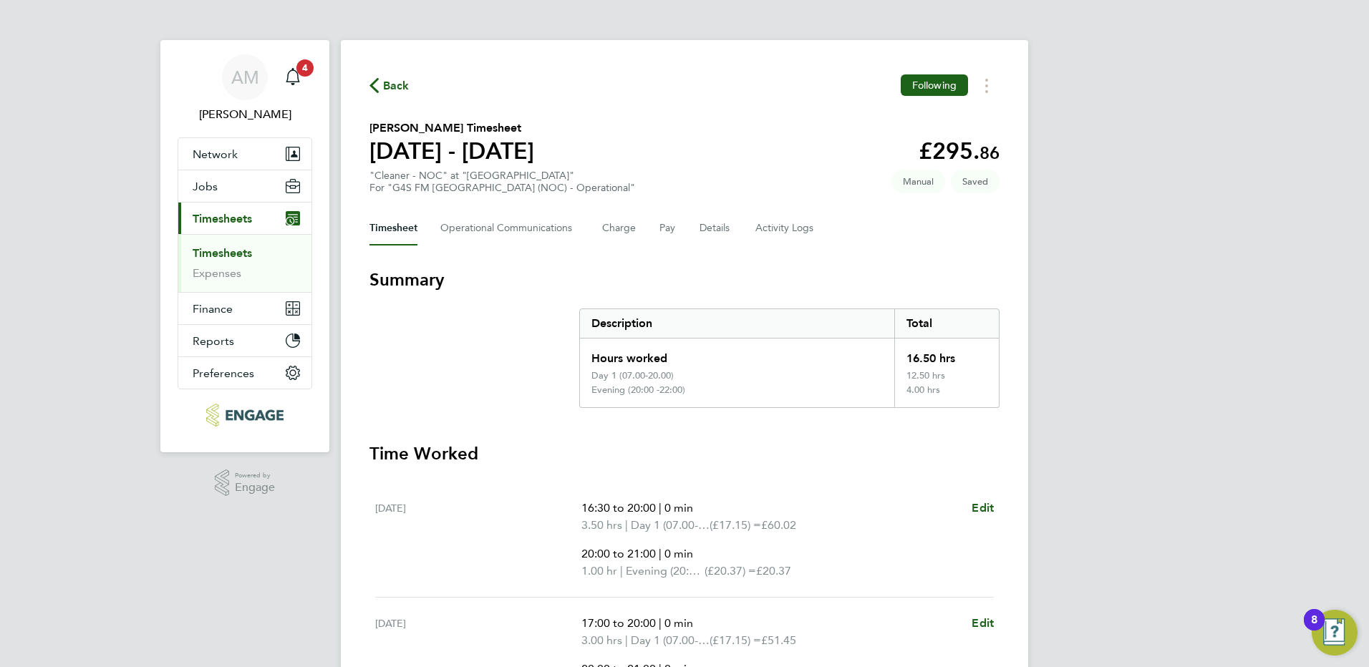
scroll to position [507, 0]
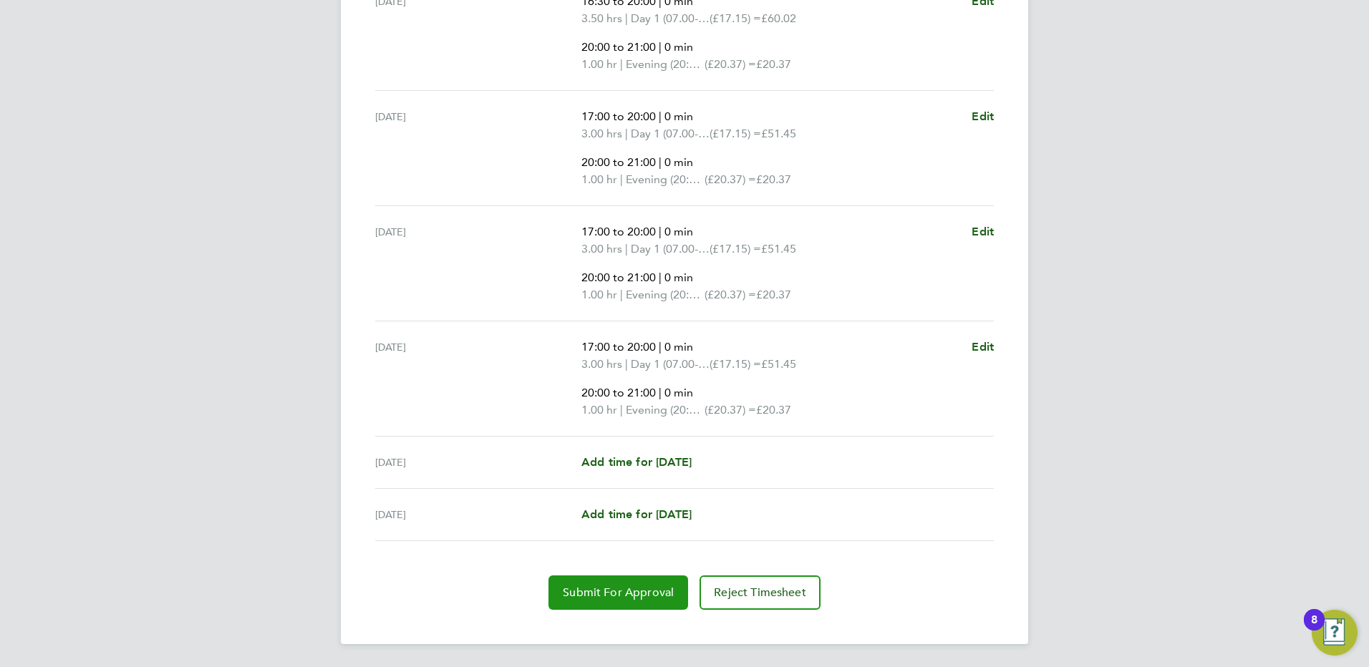
click at [619, 588] on span "Submit For Approval" at bounding box center [618, 593] width 111 height 14
